Goal: Task Accomplishment & Management: Use online tool/utility

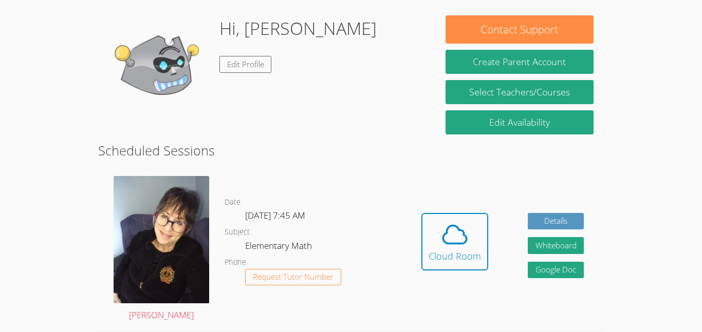
scroll to position [152, 0]
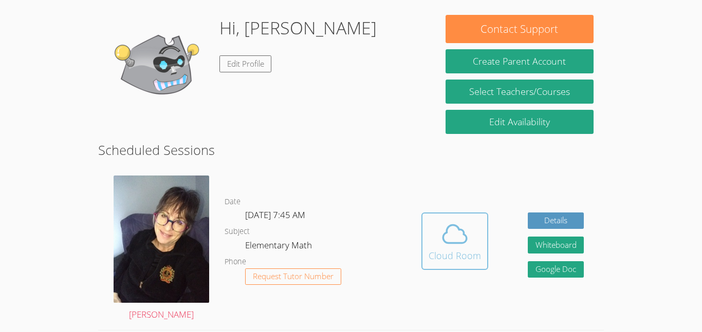
click at [452, 255] on div "Cloud Room" at bounding box center [454, 256] width 52 height 14
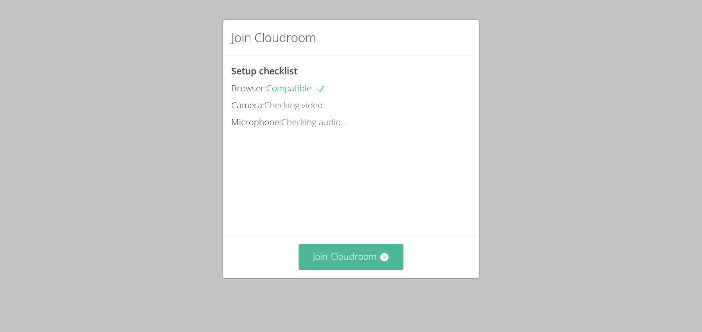
click at [341, 265] on button "Join Cloudroom" at bounding box center [350, 257] width 105 height 25
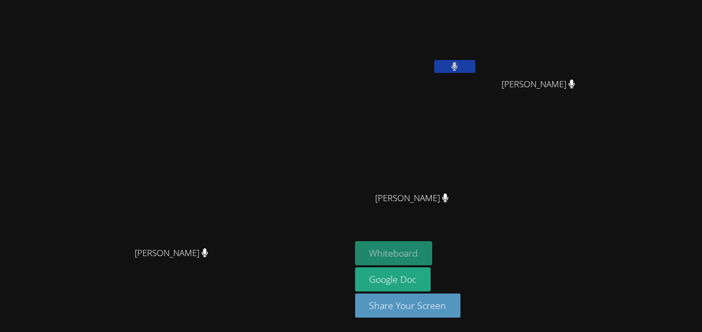
click at [433, 248] on button "Whiteboard" at bounding box center [394, 253] width 78 height 24
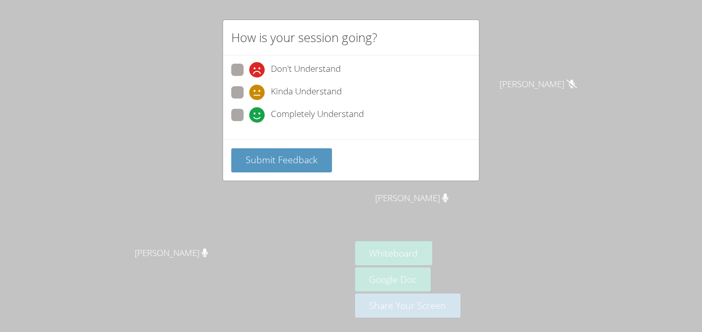
click at [249, 78] on span at bounding box center [249, 78] width 0 height 0
click at [249, 70] on input "Don't Understand" at bounding box center [253, 68] width 9 height 9
radio input "true"
click at [250, 162] on span "Submit Feedback" at bounding box center [282, 160] width 72 height 12
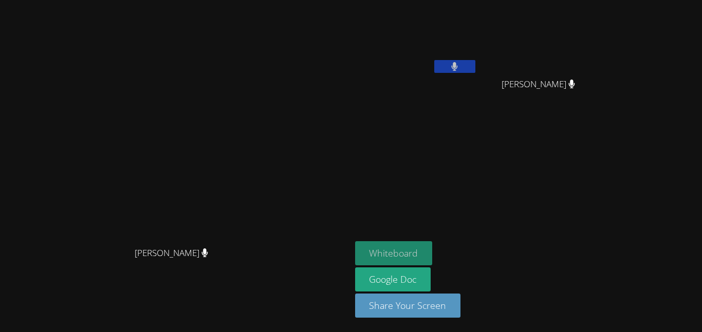
click at [433, 253] on button "Whiteboard" at bounding box center [394, 253] width 78 height 24
